Goal: Task Accomplishment & Management: Manage account settings

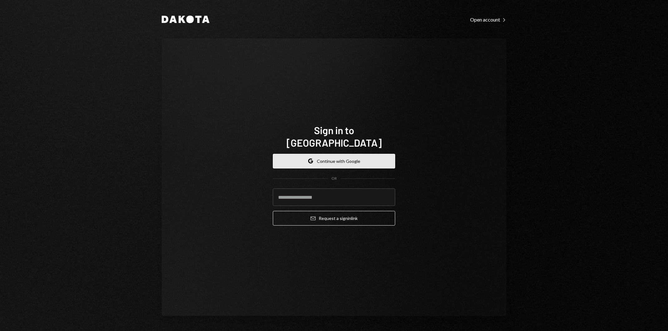
click at [327, 158] on button "Google Continue with Google" at bounding box center [334, 161] width 122 height 15
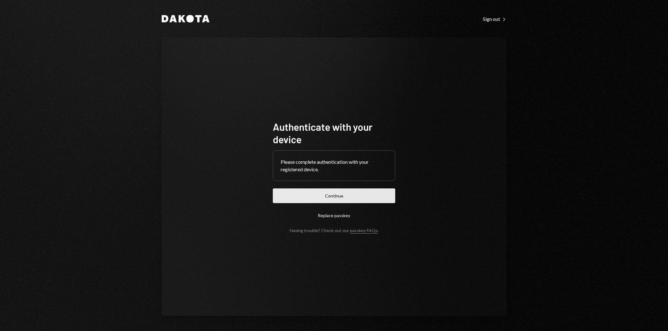
click at [358, 190] on button "Continue" at bounding box center [334, 196] width 122 height 15
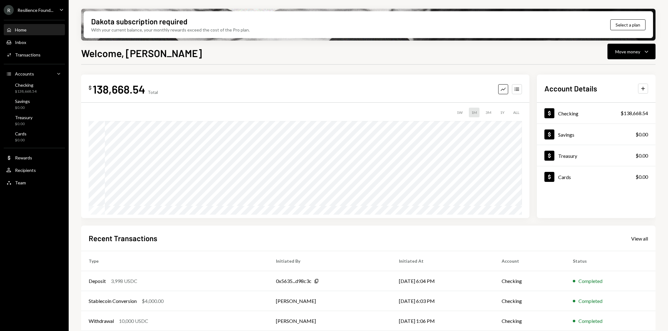
scroll to position [45, 0]
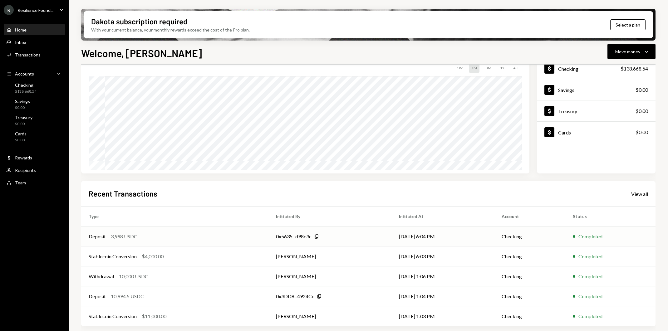
click at [108, 235] on div "Deposit 3,998 USDC" at bounding box center [175, 236] width 172 height 7
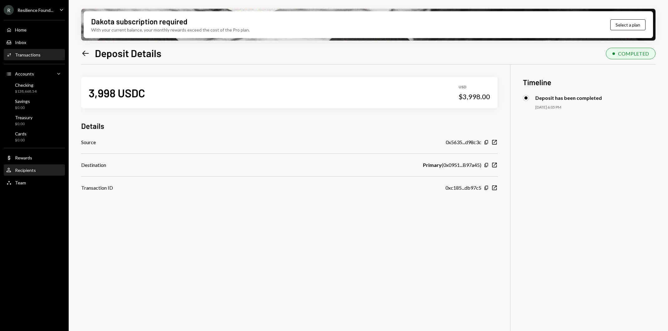
click at [32, 170] on div "Recipients" at bounding box center [25, 170] width 21 height 5
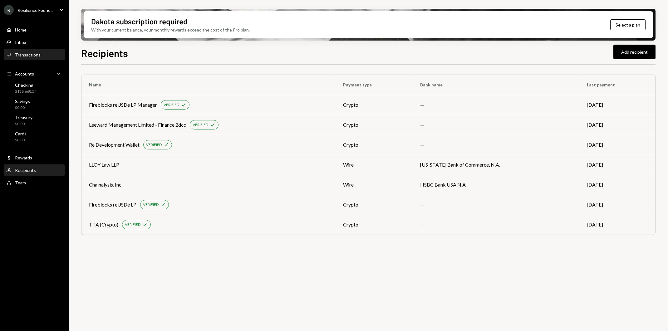
click at [30, 53] on div "Transactions" at bounding box center [28, 54] width 26 height 5
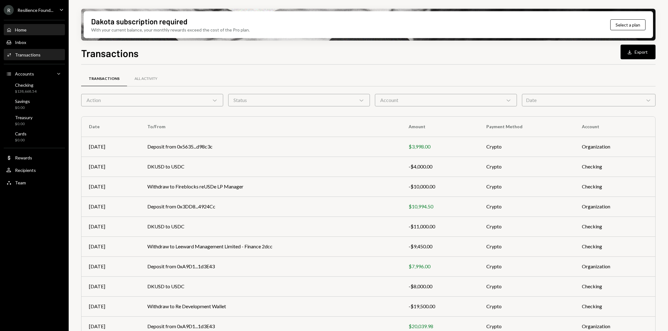
click at [19, 25] on div "Home Home" at bounding box center [34, 30] width 56 height 11
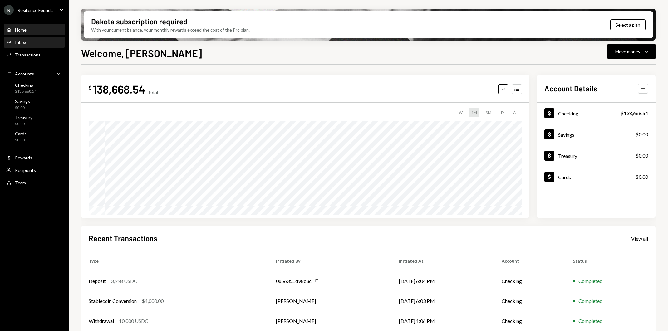
click at [28, 43] on div "Inbox Inbox" at bounding box center [34, 43] width 56 height 6
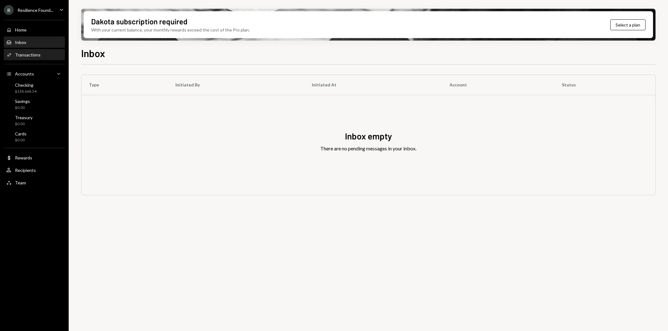
click at [30, 57] on div "Transactions" at bounding box center [28, 54] width 26 height 5
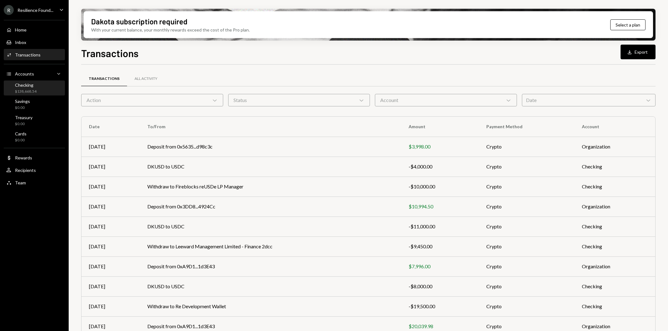
click at [31, 94] on div "$138,668.54" at bounding box center [26, 91] width 22 height 5
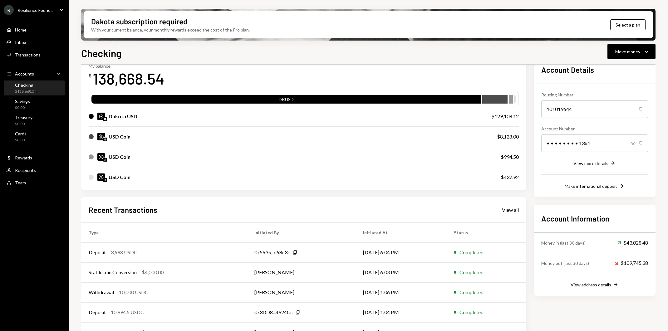
scroll to position [54, 0]
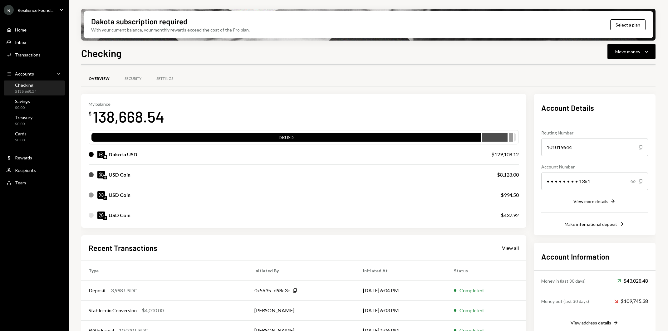
scroll to position [54, 0]
